Goal: Task Accomplishment & Management: Use online tool/utility

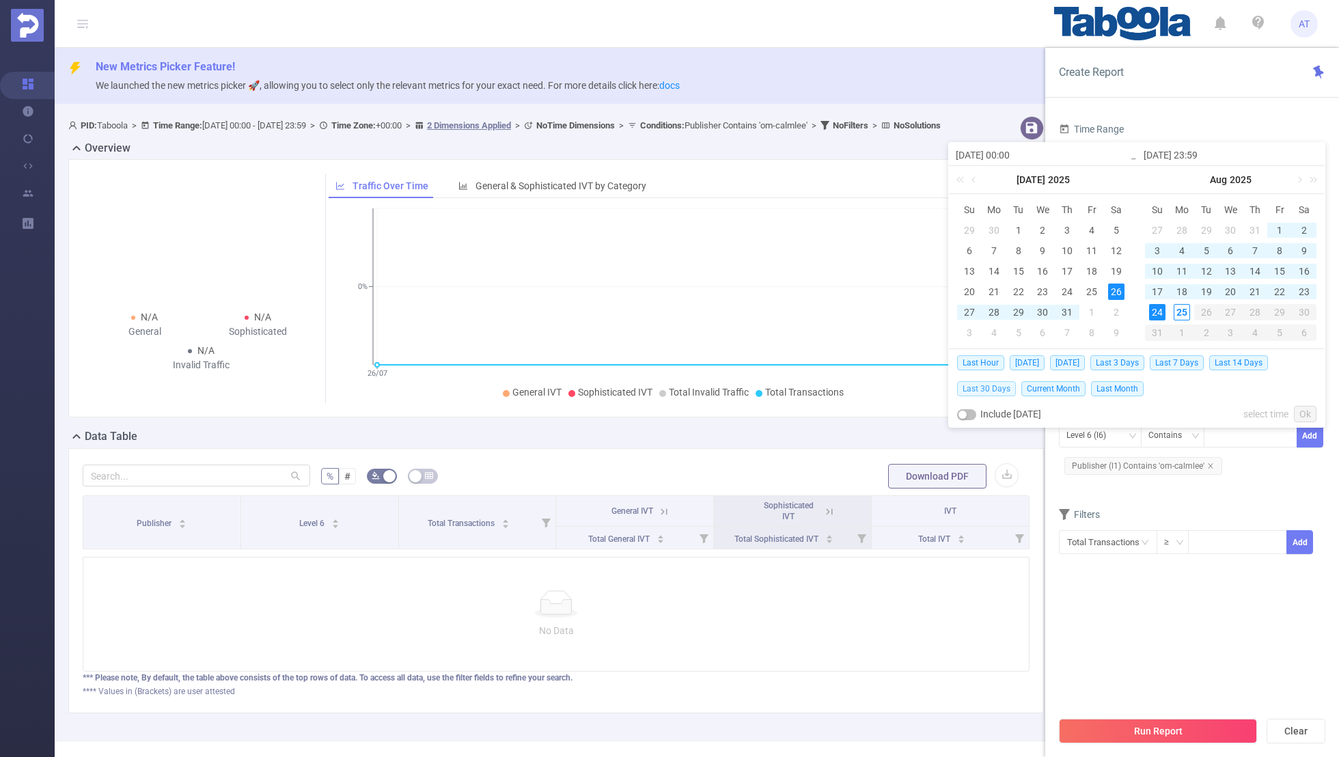
click at [989, 385] on span "Last 30 Days" at bounding box center [986, 388] width 59 height 15
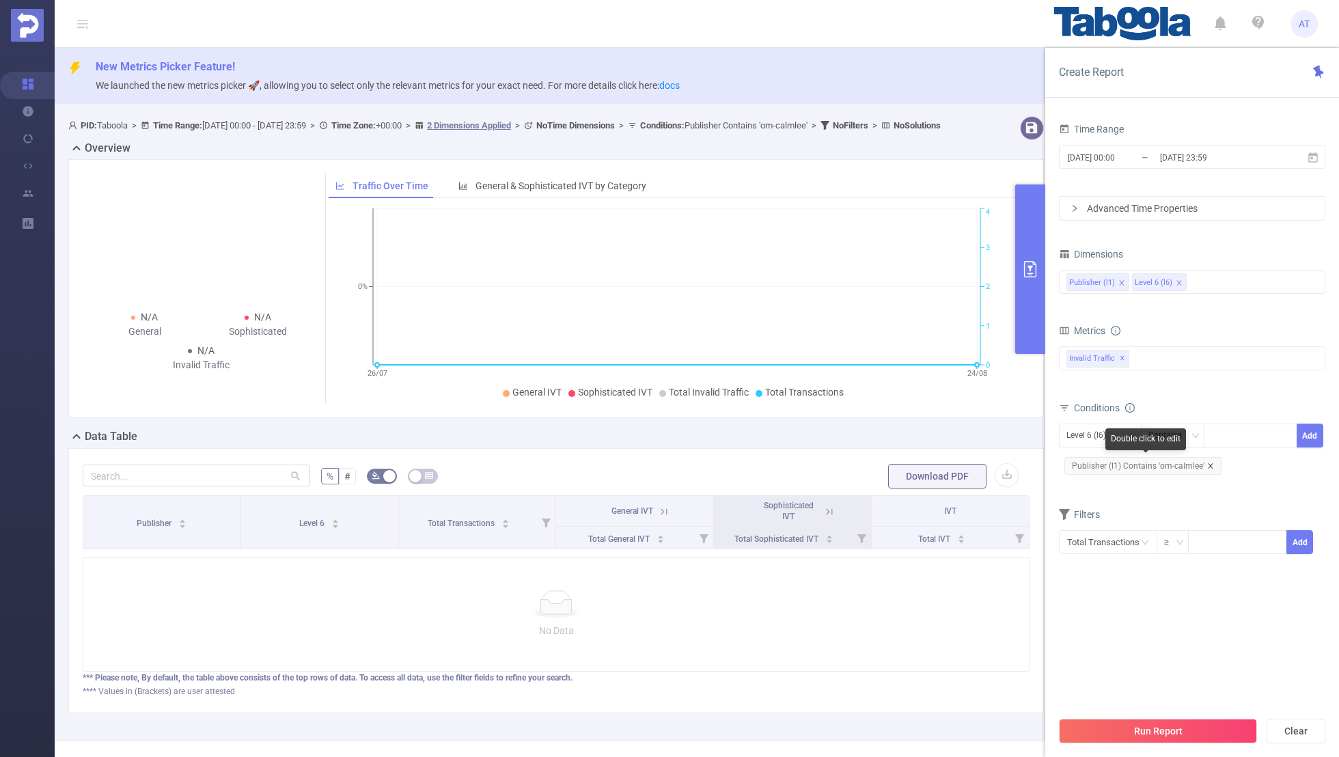
click at [1207, 463] on icon "icon: close" at bounding box center [1210, 466] width 7 height 7
click at [1096, 439] on div "Level 6 (l6)" at bounding box center [1090, 435] width 49 height 23
click at [1088, 456] on li "Publisher (l1)" at bounding box center [1100, 462] width 83 height 22
click at [1228, 436] on div at bounding box center [1250, 435] width 79 height 23
paste input "imdb-androidapp"
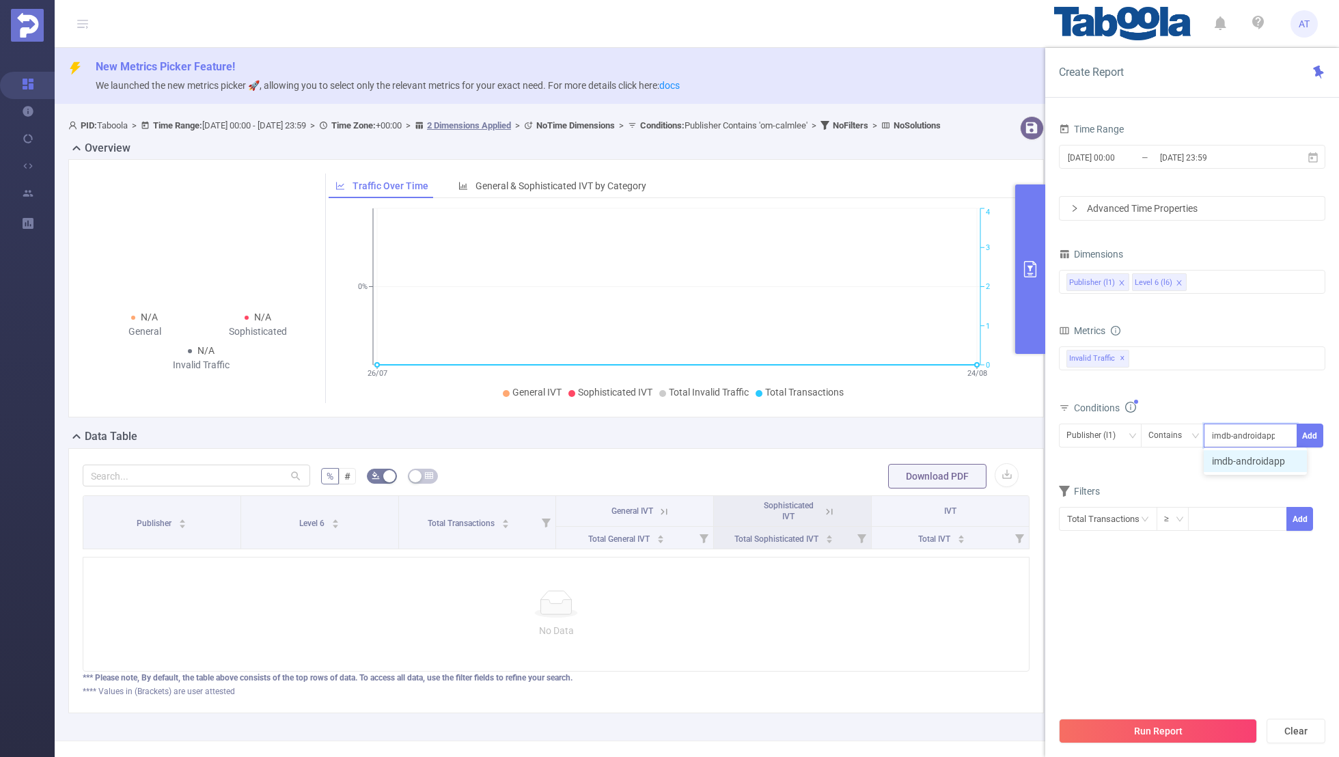
type input "imdb-androidapp"
click at [1327, 432] on div "Time Range [DATE] 00:00 _ [DATE] 23:59 Advanced Time Properties Dimensions Publ…" at bounding box center [1192, 443] width 294 height 675
click at [1310, 437] on button "Add" at bounding box center [1310, 436] width 27 height 24
click at [1178, 493] on form "Dimensions Publisher (l1) Level 6 (l6) Metrics bp_total brand-safety brand_is_s…" at bounding box center [1192, 408] width 266 height 327
click at [1129, 159] on input "[DATE] 00:00" at bounding box center [1121, 157] width 111 height 18
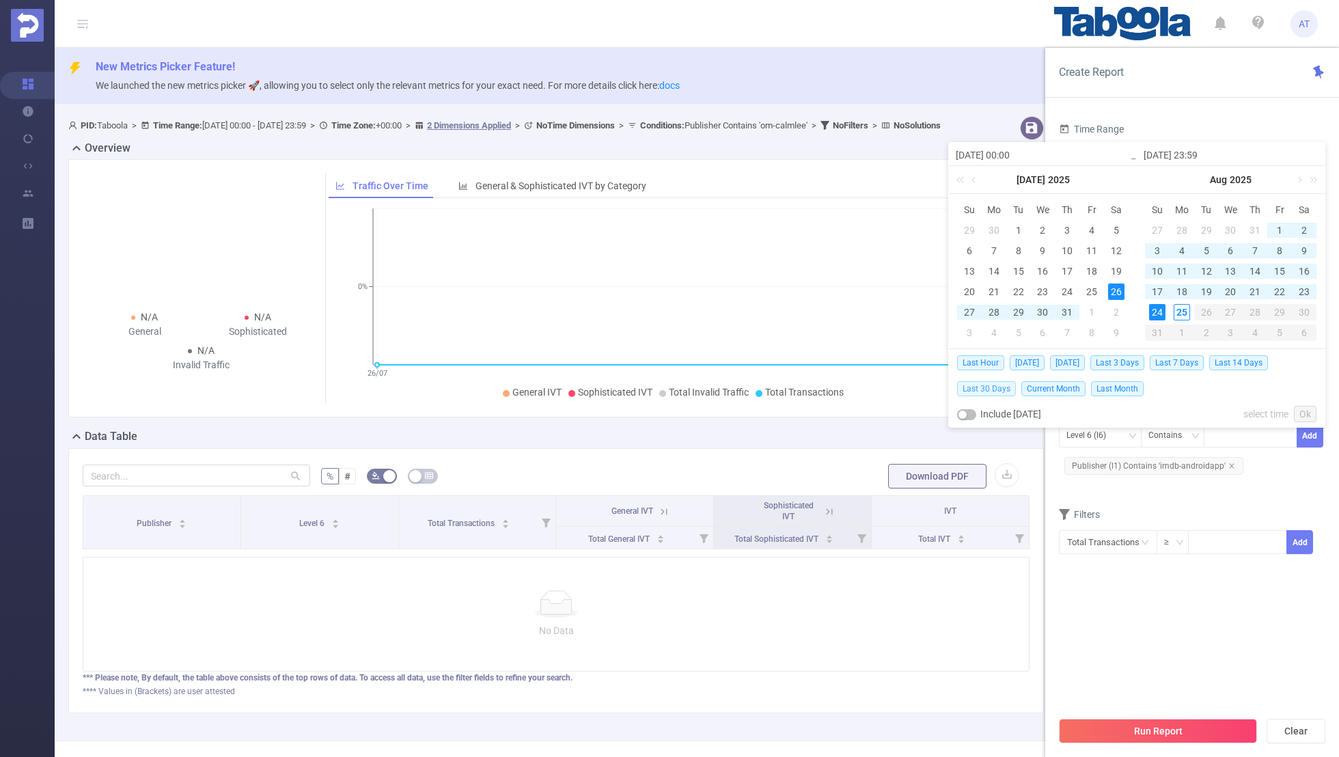
click at [987, 387] on span "Last 30 Days" at bounding box center [986, 388] width 59 height 15
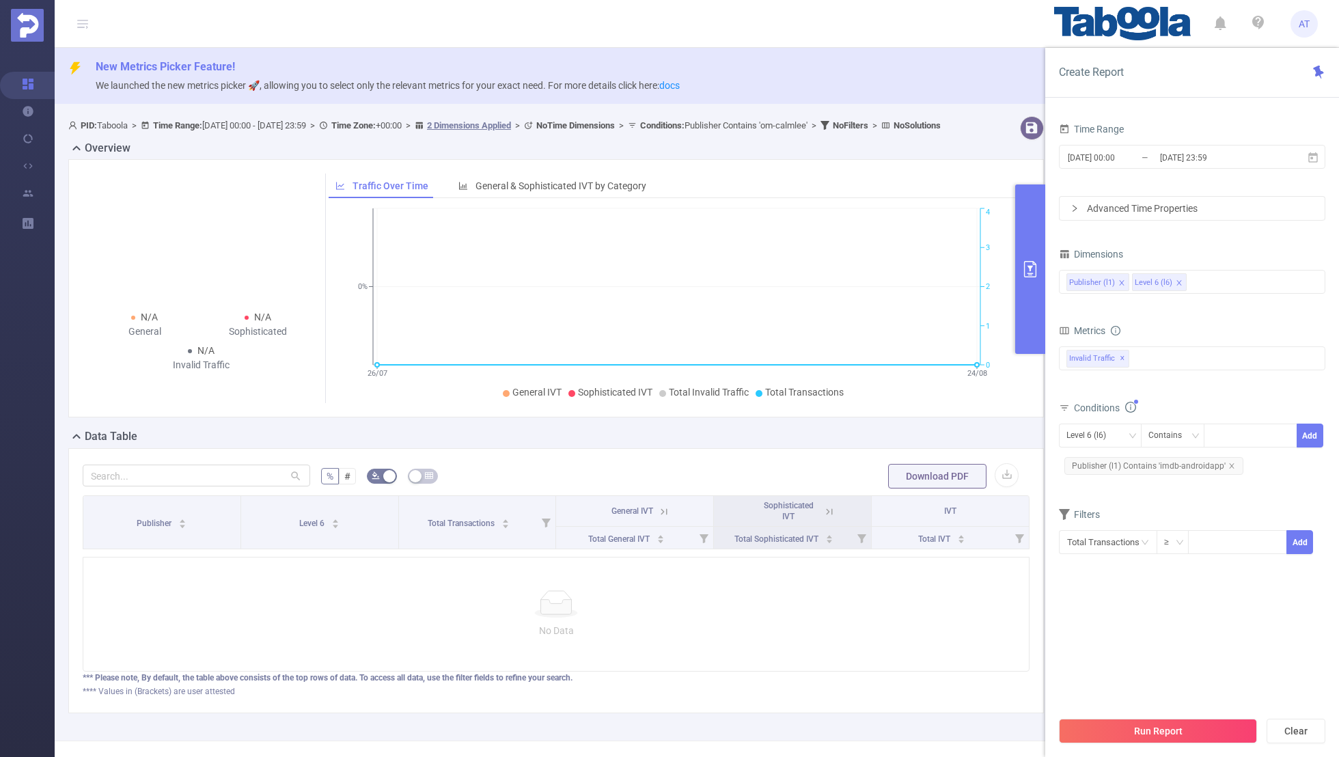
click at [1085, 579] on div "Time Range [DATE] 00:00 _ [DATE] 23:59 Advanced Time Properties Dimensions Publ…" at bounding box center [1192, 354] width 266 height 469
click at [1134, 736] on button "Run Report" at bounding box center [1158, 731] width 198 height 25
